Goal: Task Accomplishment & Management: Manage account settings

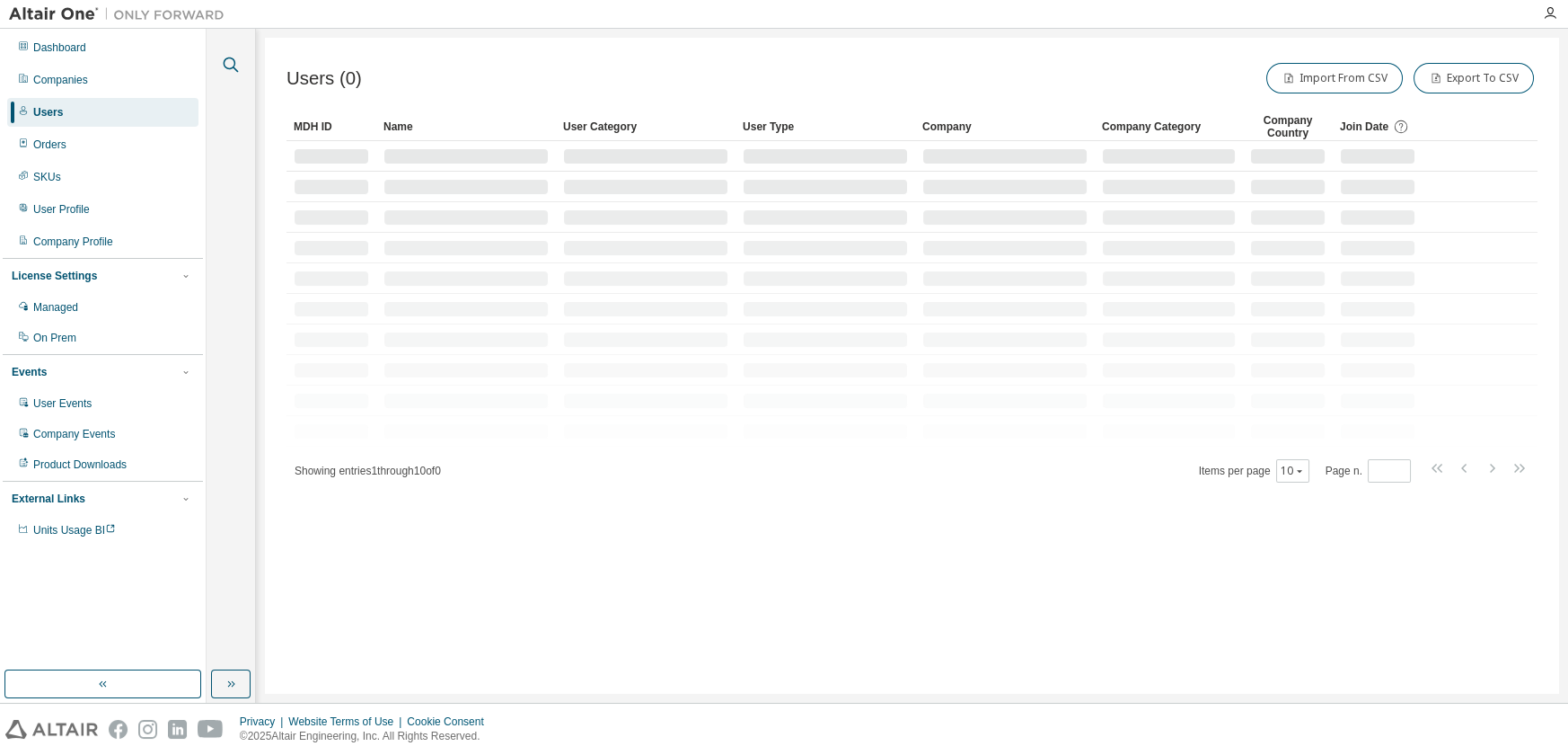
click at [234, 68] on icon "button" at bounding box center [232, 65] width 15 height 15
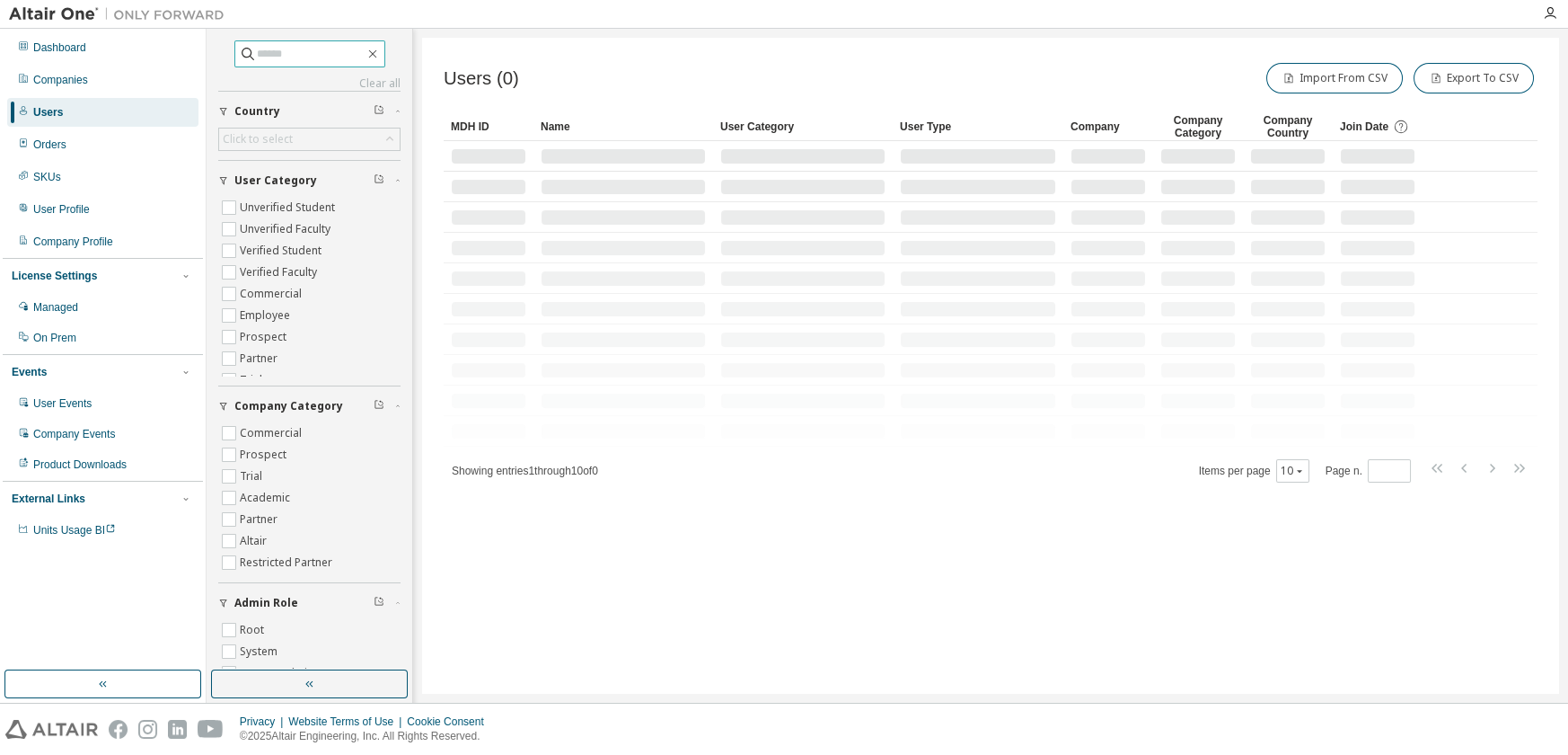
click at [266, 53] on input "text" at bounding box center [310, 53] width 108 height 18
paste input "**********"
type input "**********"
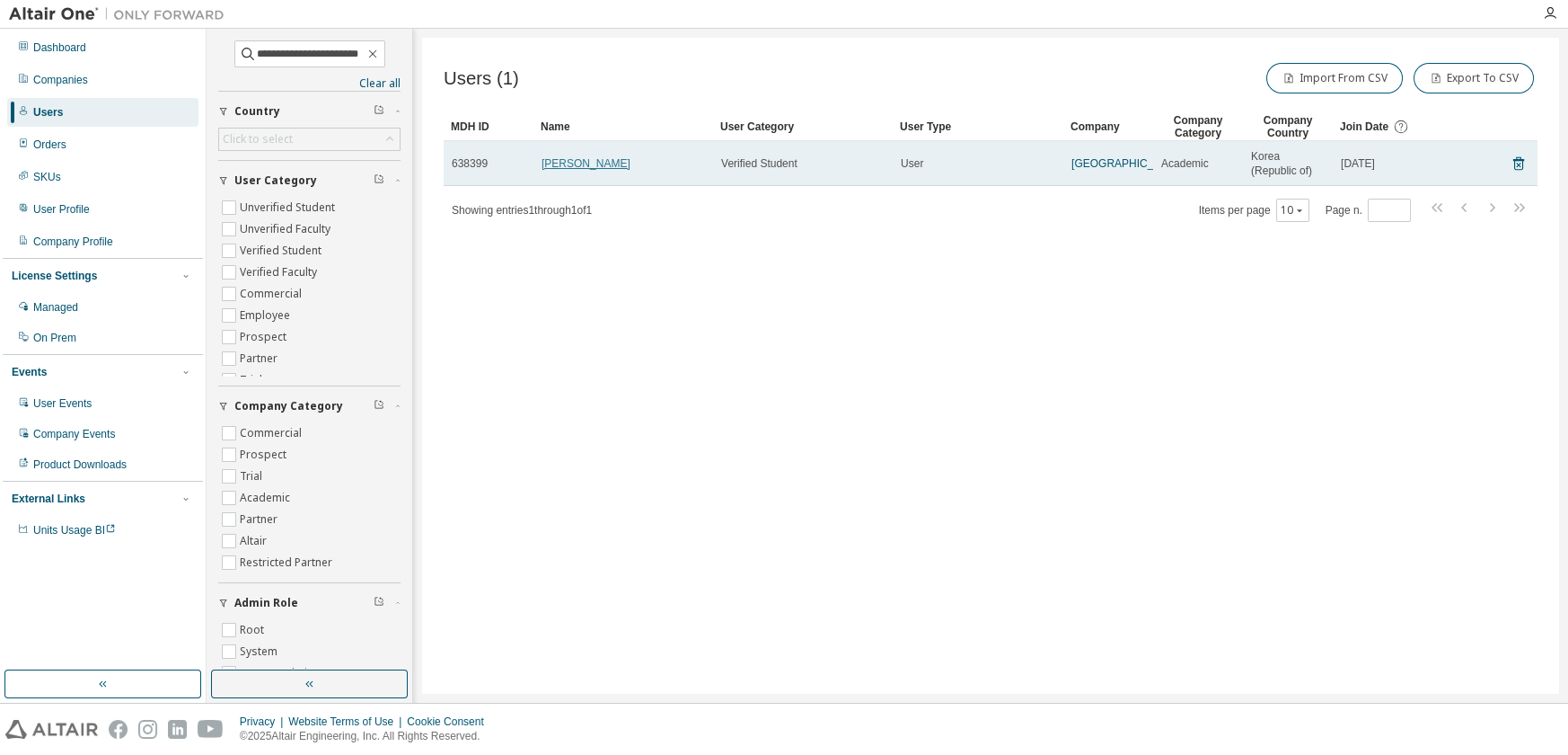
click at [593, 167] on link "Joonsoo Jang" at bounding box center [586, 163] width 89 height 12
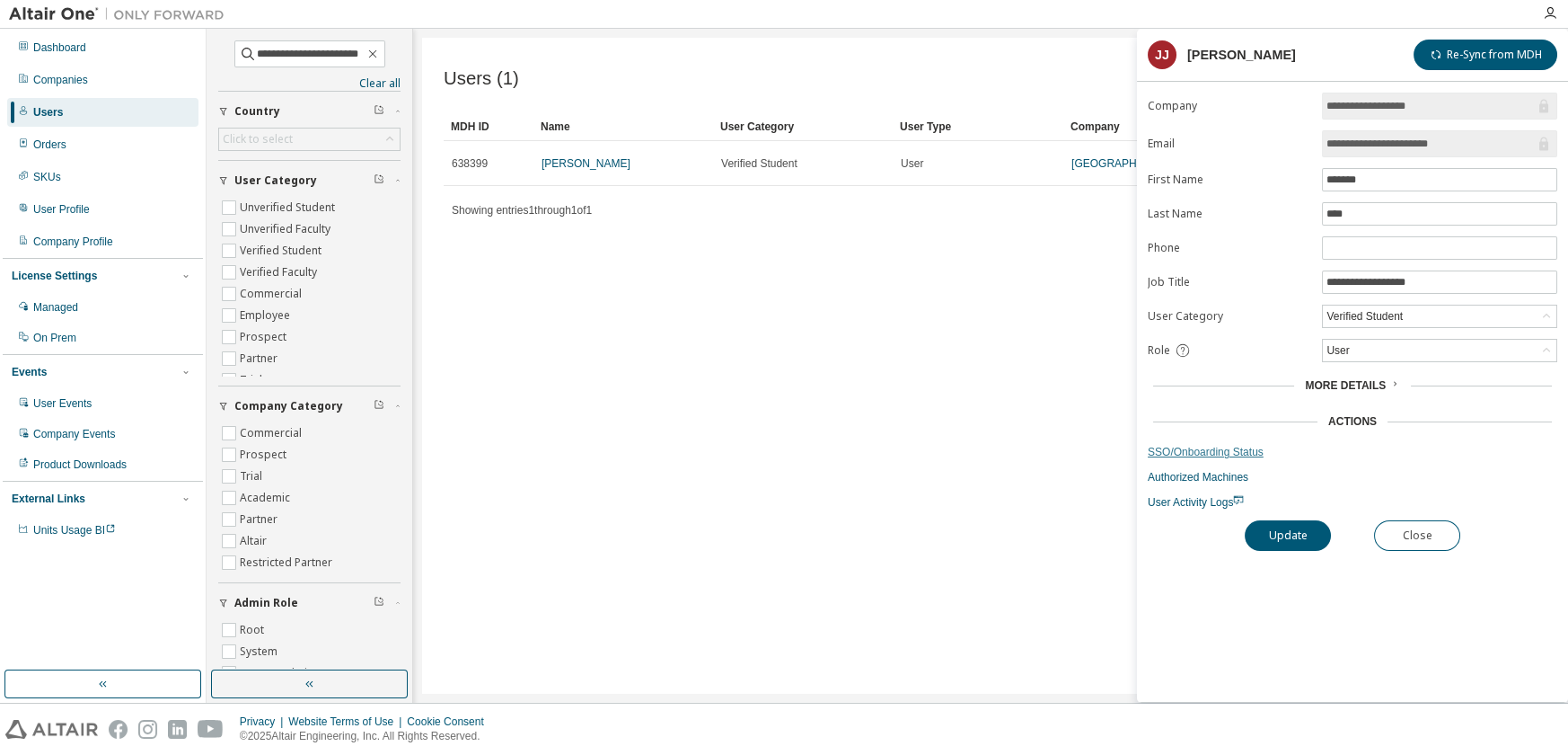
click at [1224, 446] on link "SSO/Onboarding Status" at bounding box center [1352, 451] width 410 height 14
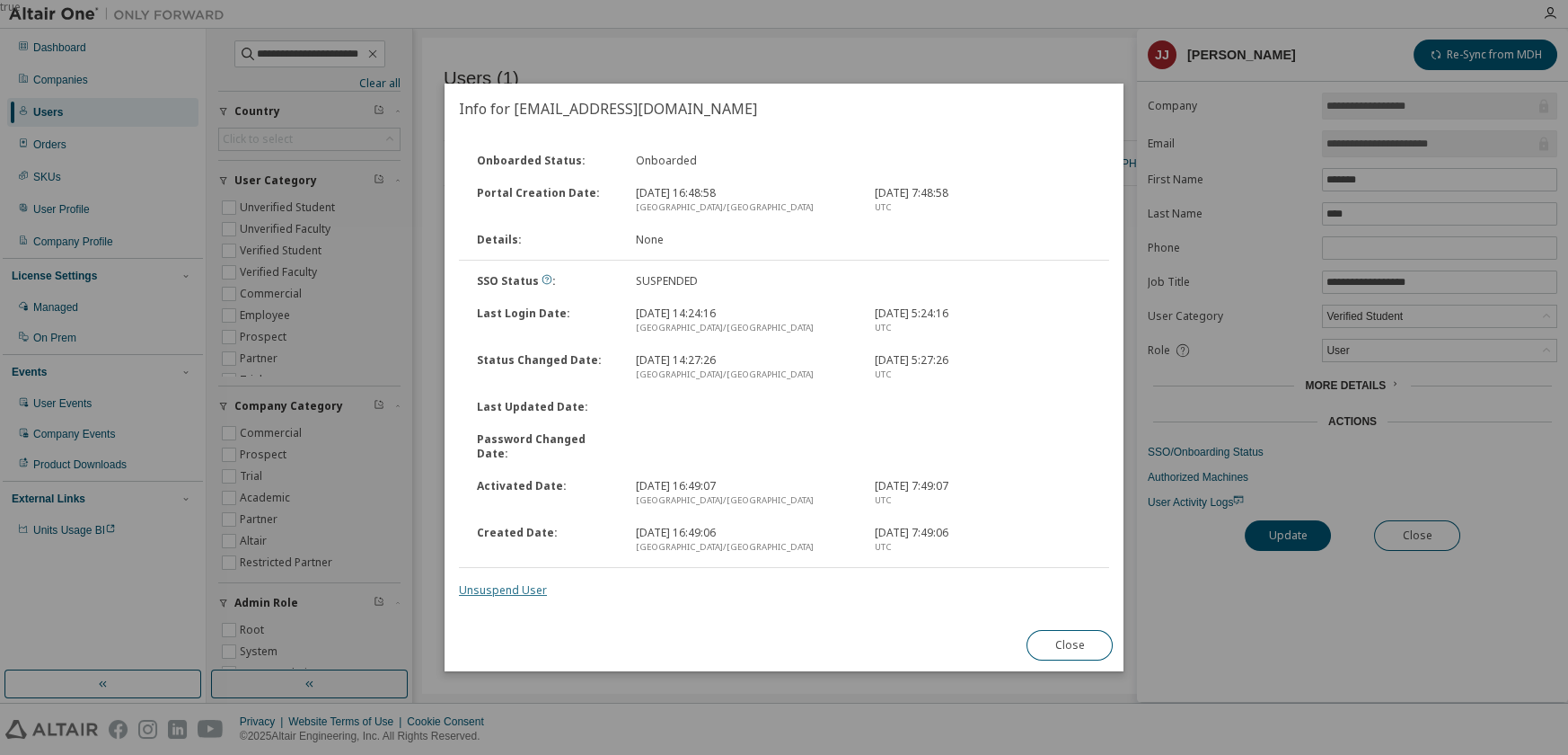
click at [510, 582] on link "Unsuspend User" at bounding box center [503, 590] width 88 height 15
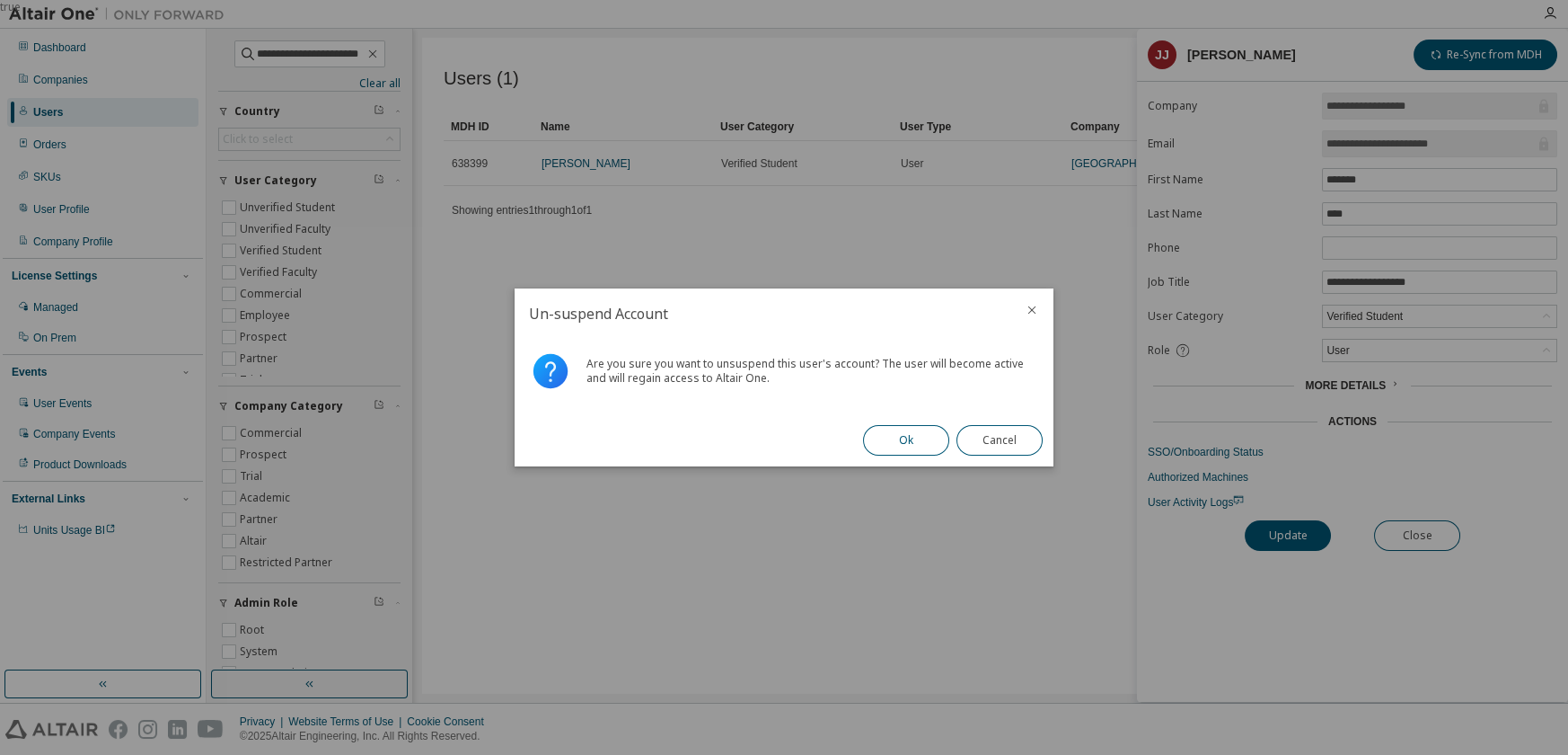
click at [884, 440] on button "Ok" at bounding box center [906, 440] width 86 height 31
click at [1033, 449] on button "Close" at bounding box center [1000, 440] width 86 height 31
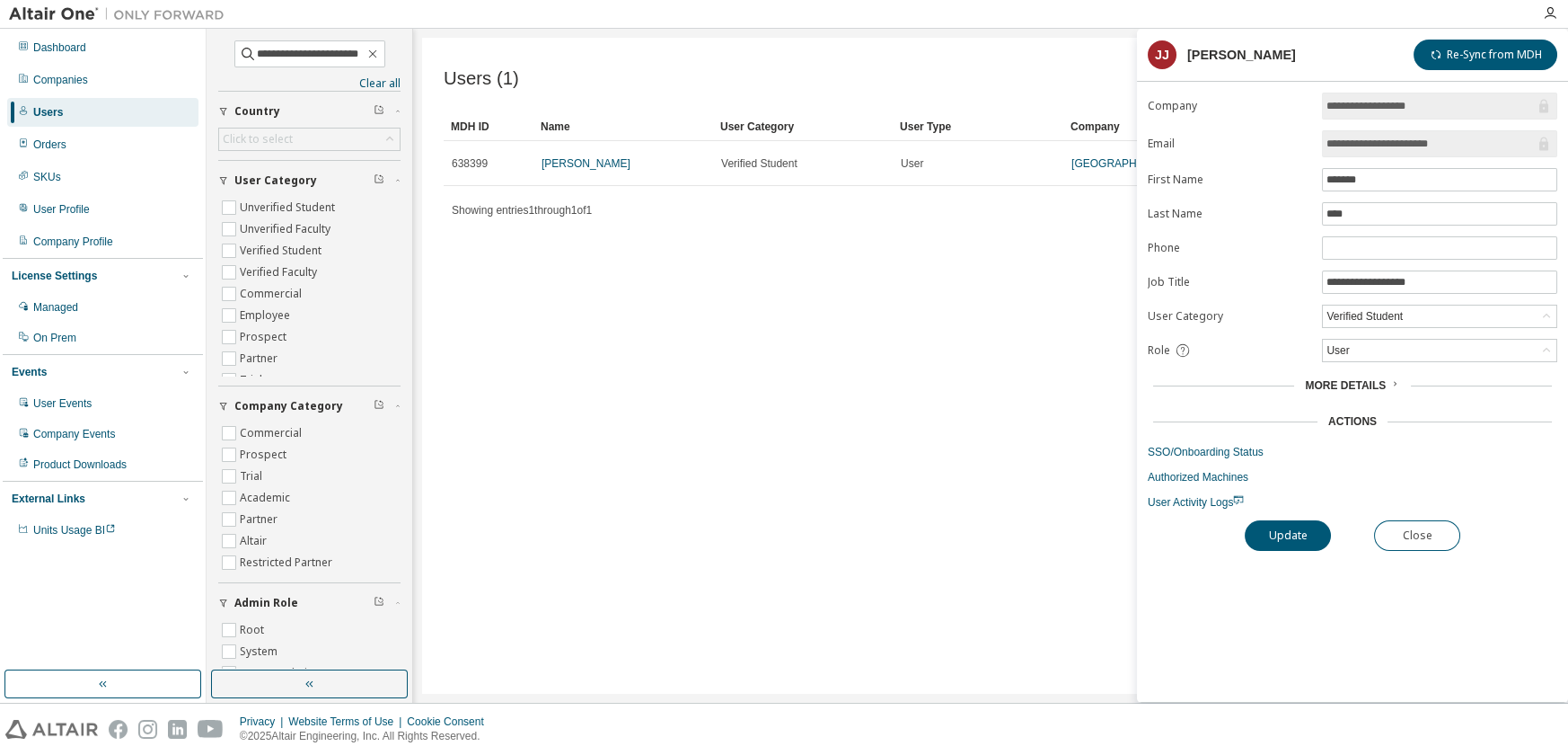
click at [1190, 438] on form "**********" at bounding box center [1352, 301] width 410 height 416
click at [1213, 451] on link "SSO/Onboarding Status" at bounding box center [1352, 451] width 410 height 14
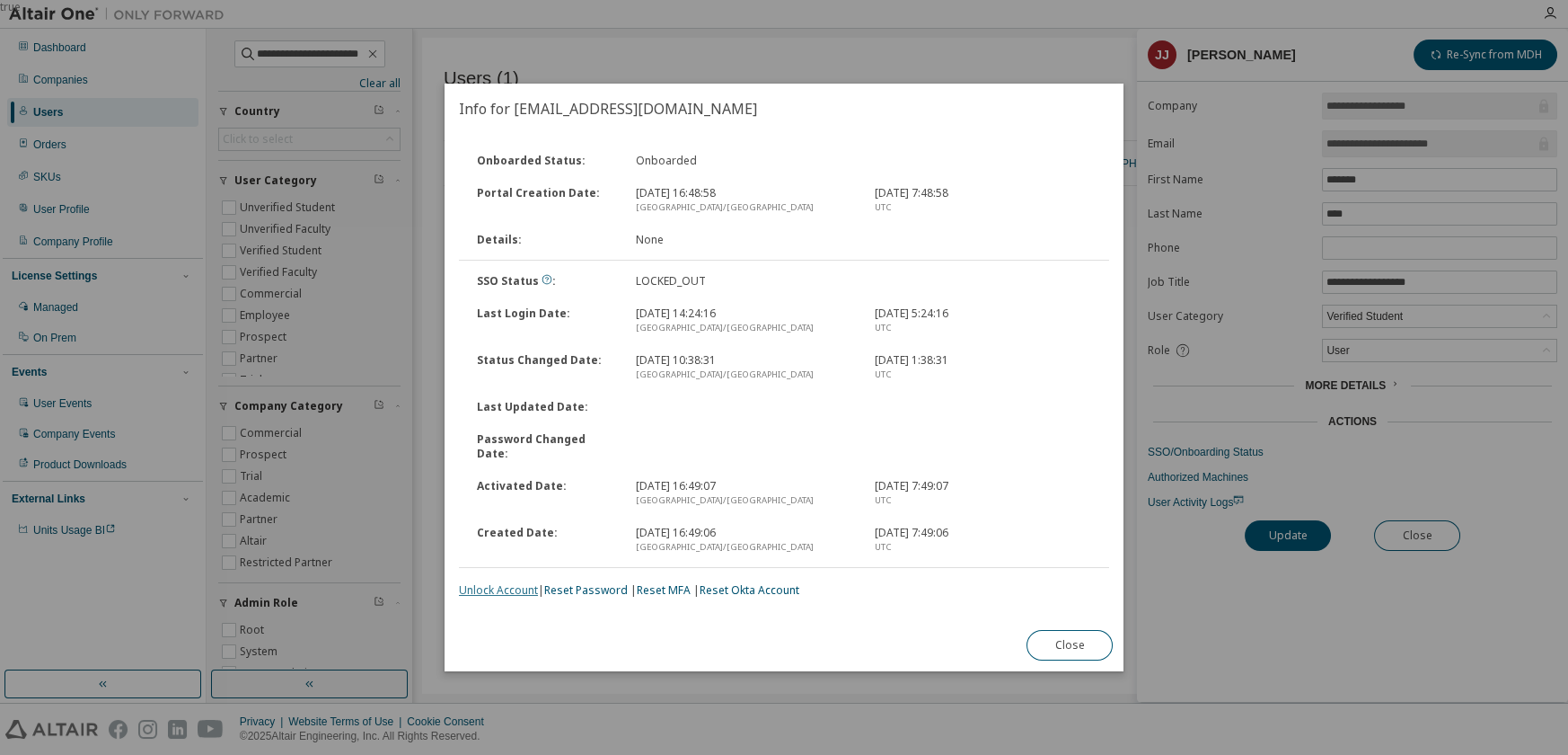
click at [510, 582] on link "Unlock Account" at bounding box center [498, 590] width 79 height 15
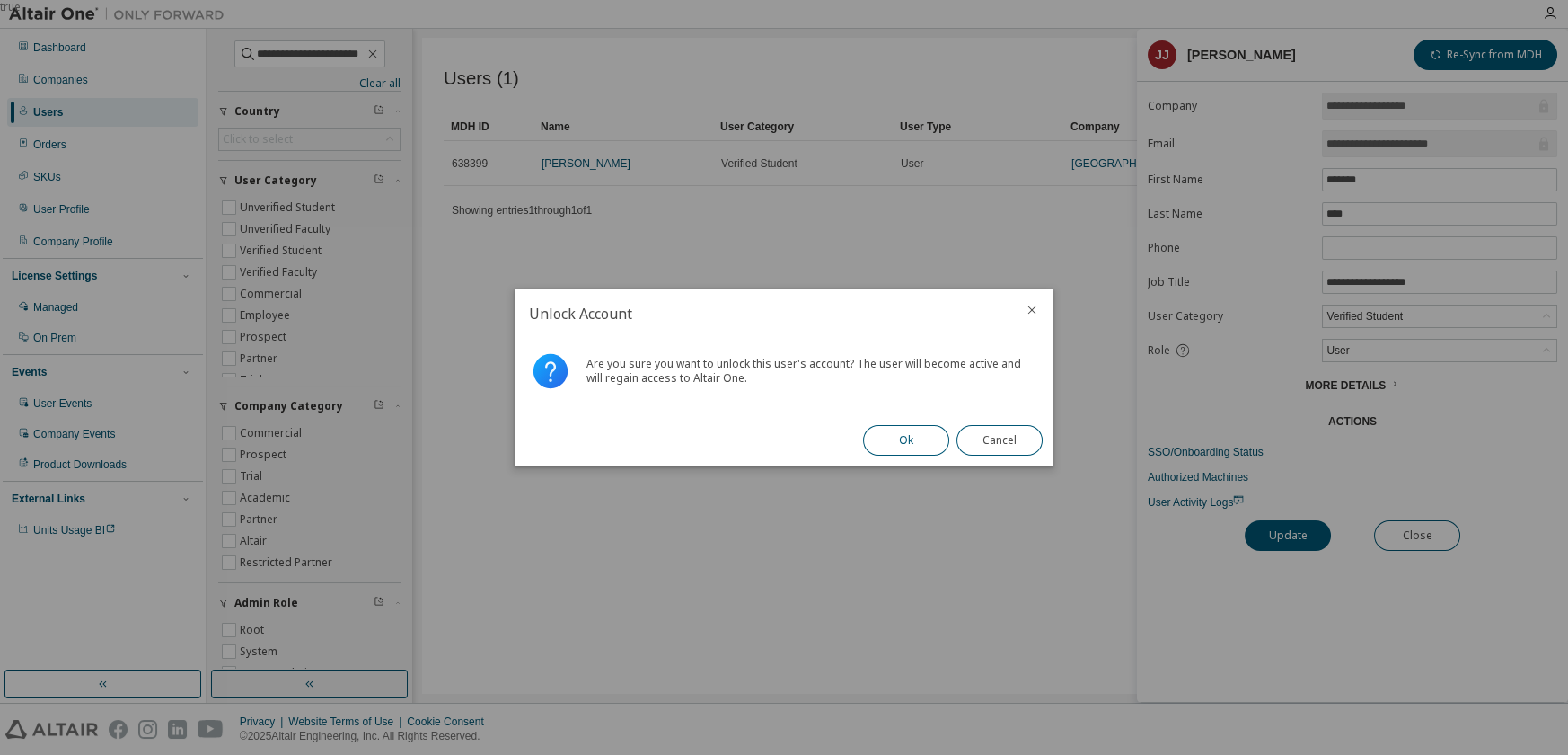
click at [897, 442] on button "Ok" at bounding box center [906, 440] width 86 height 31
click at [1027, 444] on button "Close" at bounding box center [1000, 440] width 86 height 31
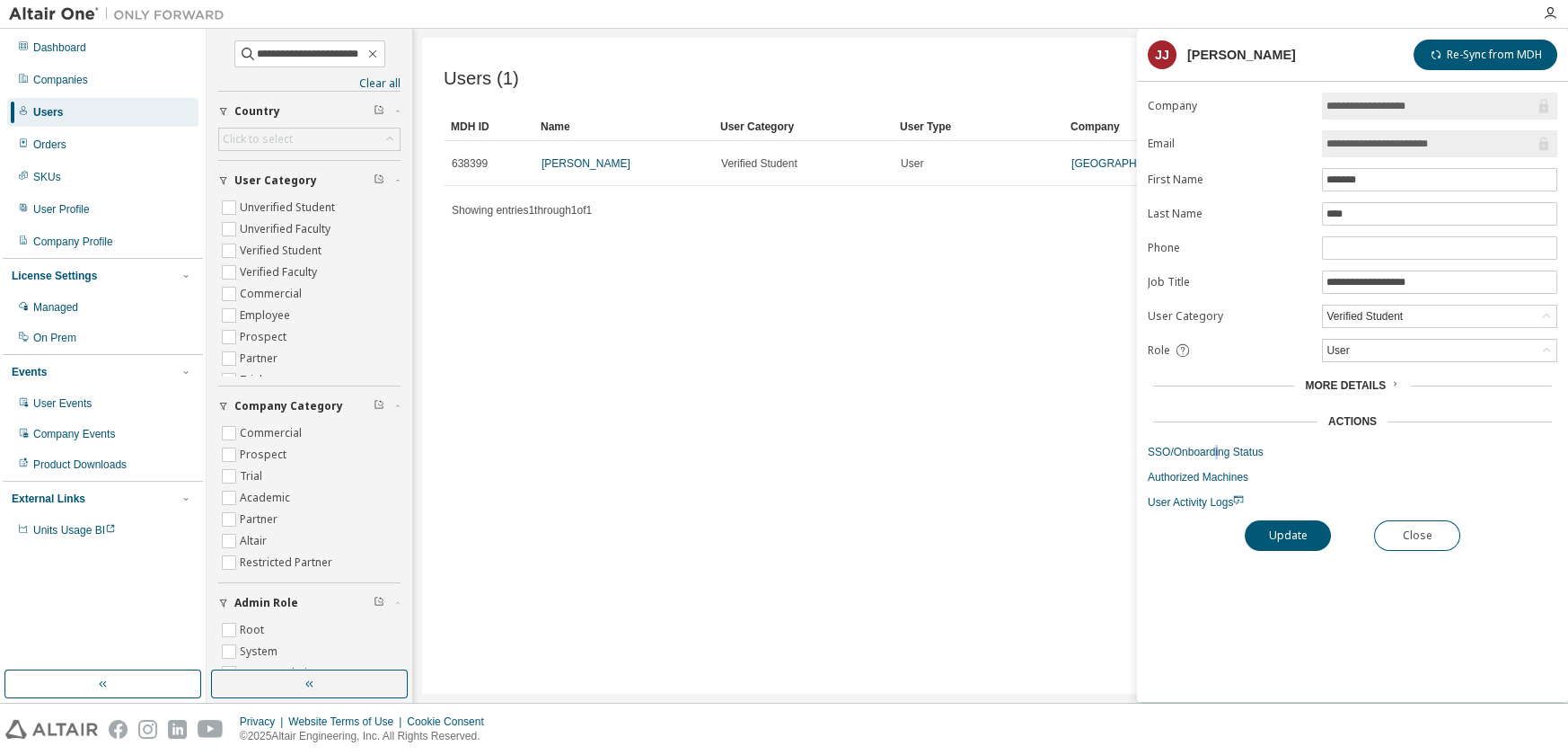
click at [1218, 456] on form "**********" at bounding box center [1352, 301] width 410 height 416
click at [1212, 452] on link "SSO/Onboarding Status" at bounding box center [1352, 451] width 410 height 14
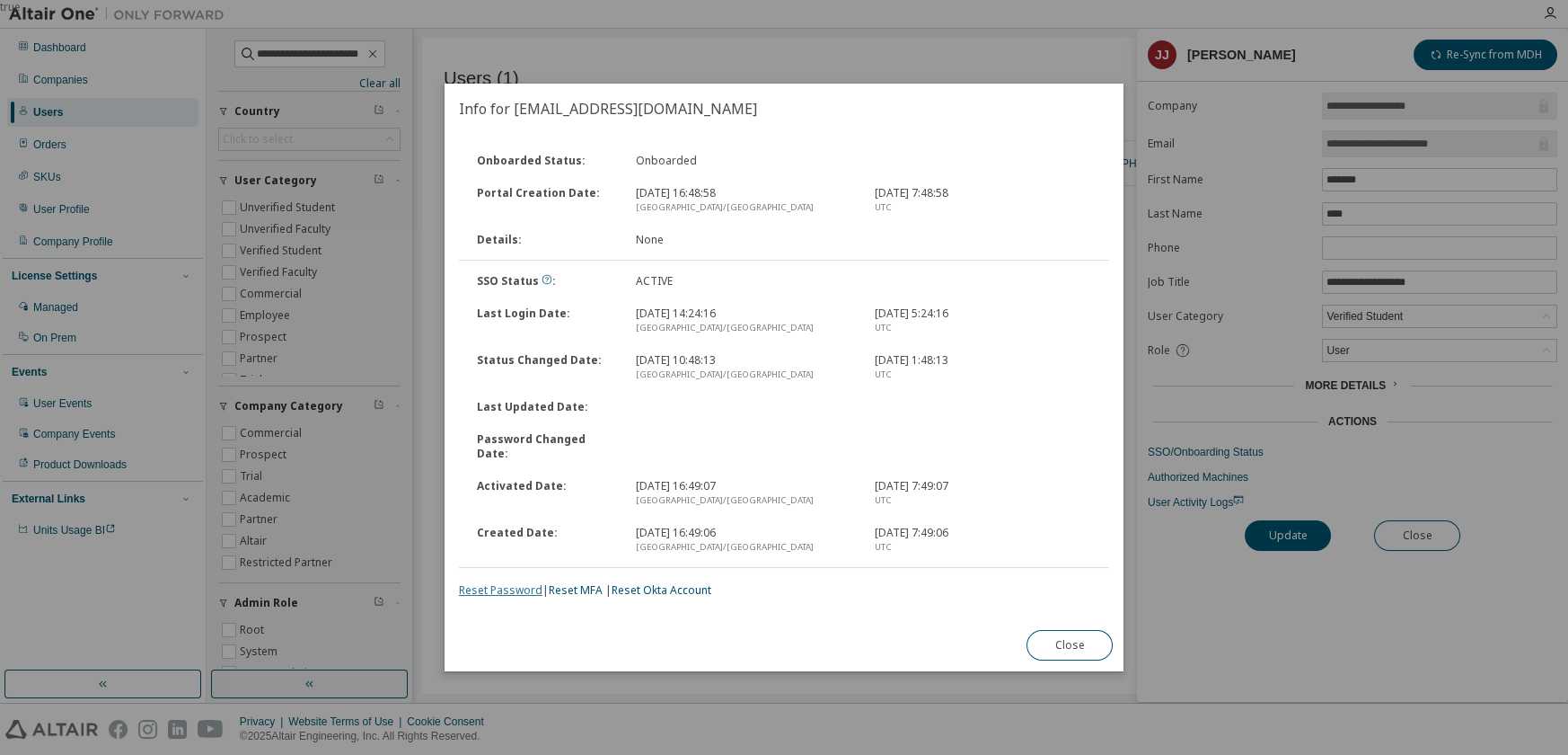
click at [532, 582] on link "Reset Password" at bounding box center [500, 590] width 83 height 15
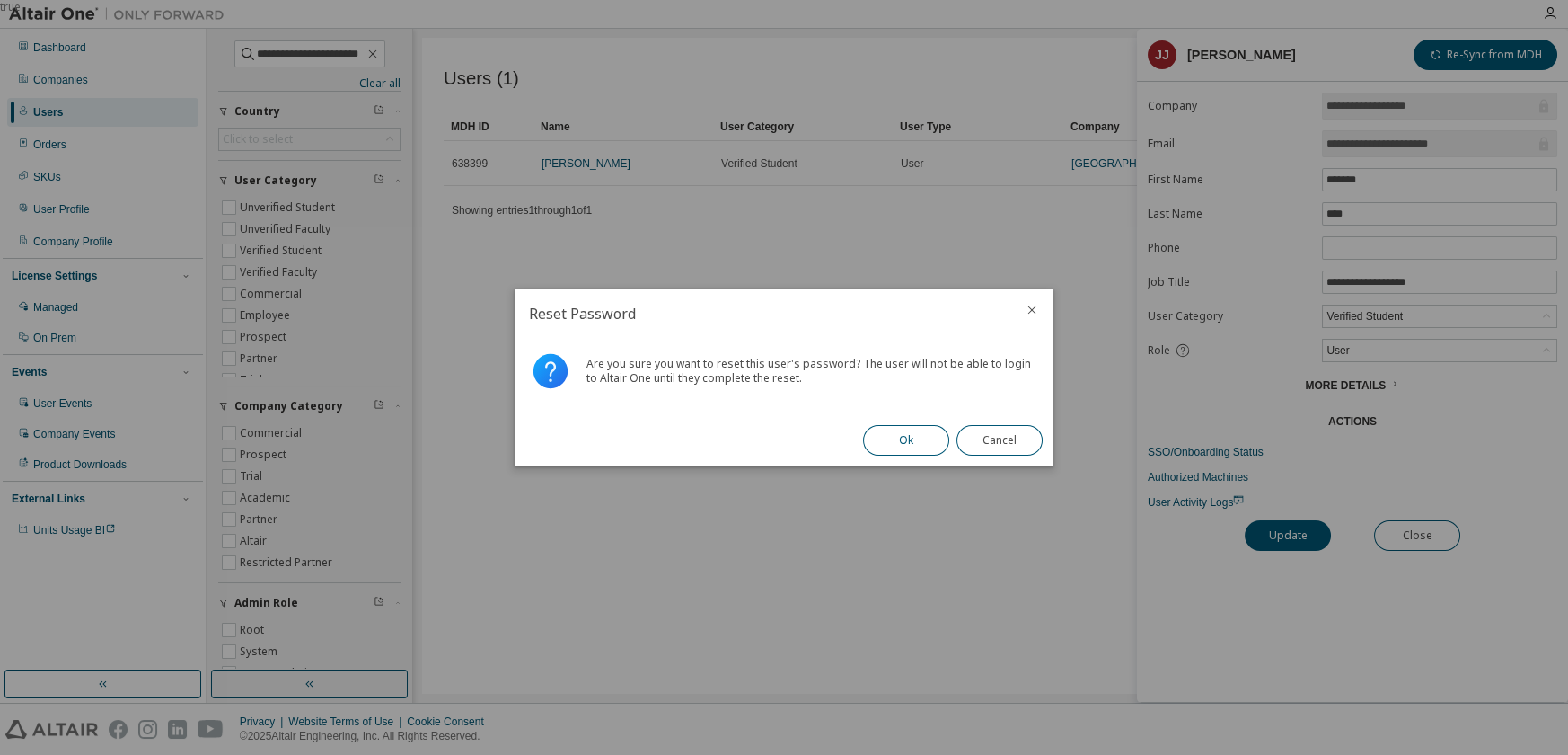
click at [884, 439] on button "Ok" at bounding box center [906, 440] width 86 height 31
click at [1013, 446] on button "Close" at bounding box center [1000, 440] width 86 height 31
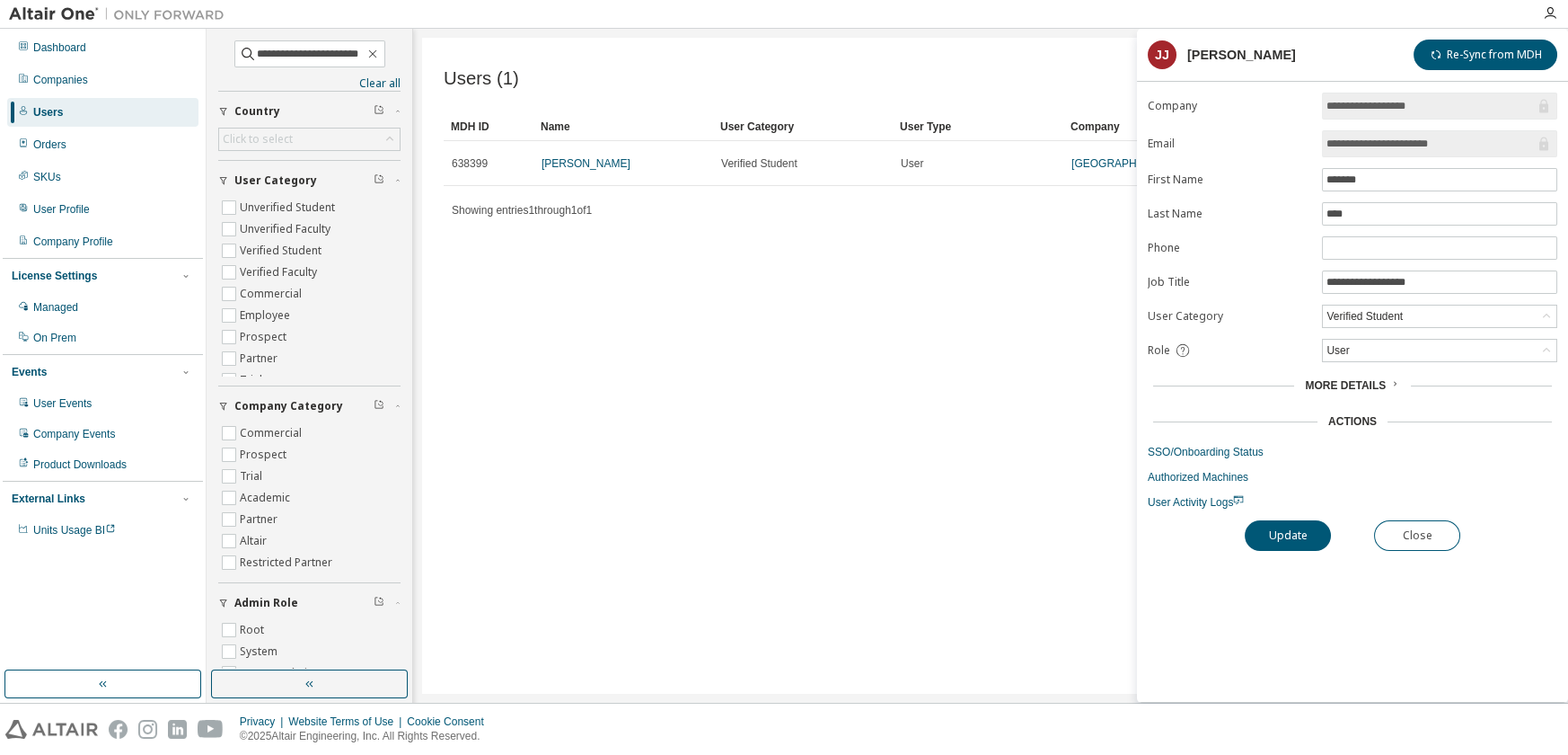
click at [818, 666] on div "Users (1) Import From CSV Export To CSV Clear Load Save Save As Field Operator …" at bounding box center [990, 365] width 1138 height 656
click at [1426, 543] on button "Close" at bounding box center [1418, 536] width 86 height 31
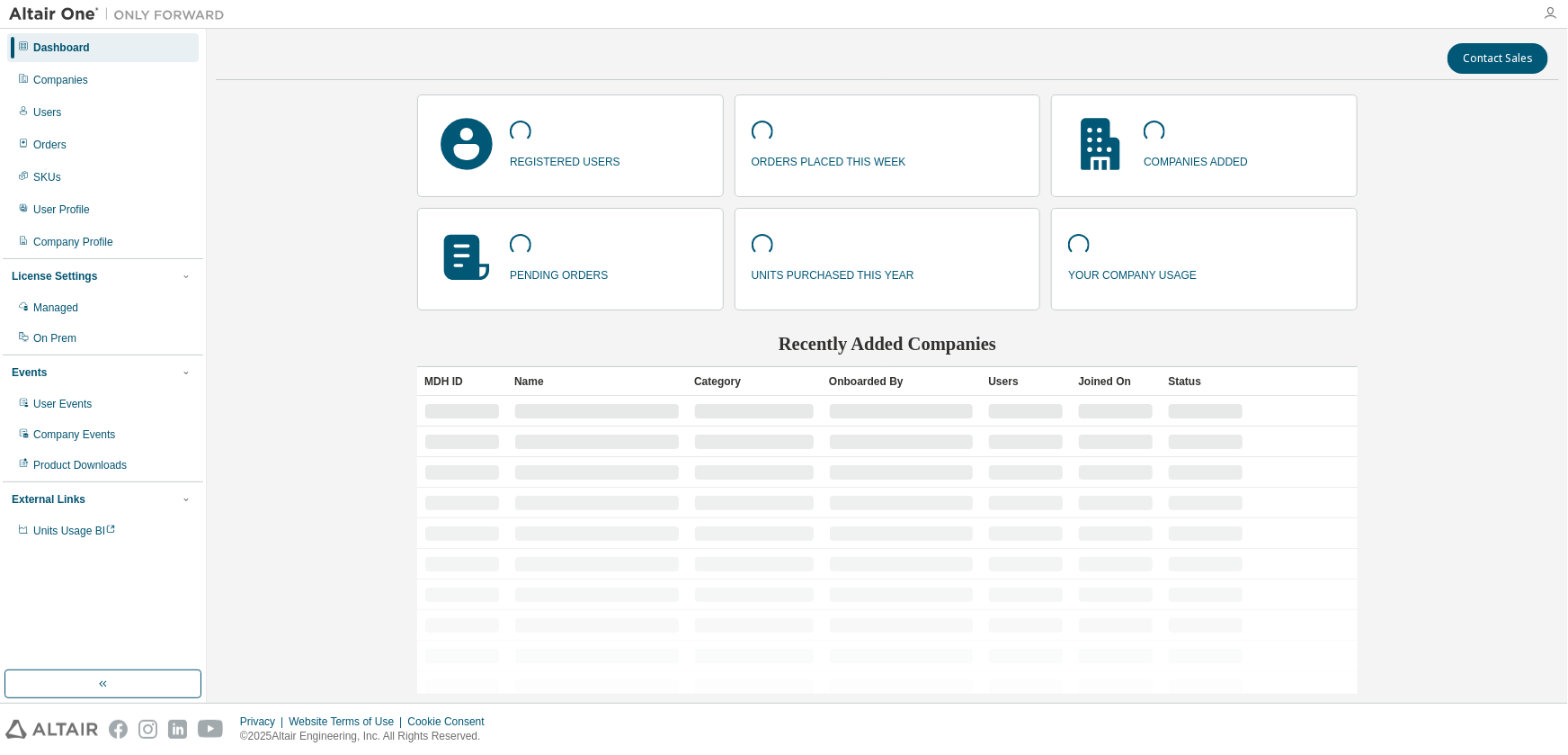
click at [1551, 12] on icon "button" at bounding box center [1550, 13] width 14 height 14
